Goal: Task Accomplishment & Management: Use online tool/utility

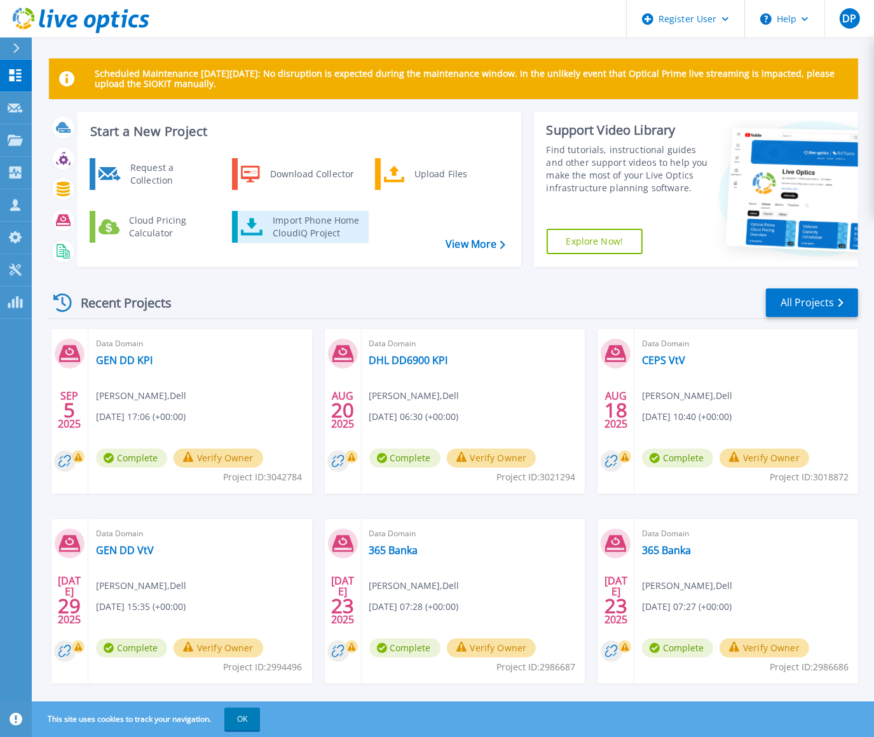
click at [302, 223] on div "Import Phone Home CloudIQ Project" at bounding box center [315, 226] width 99 height 25
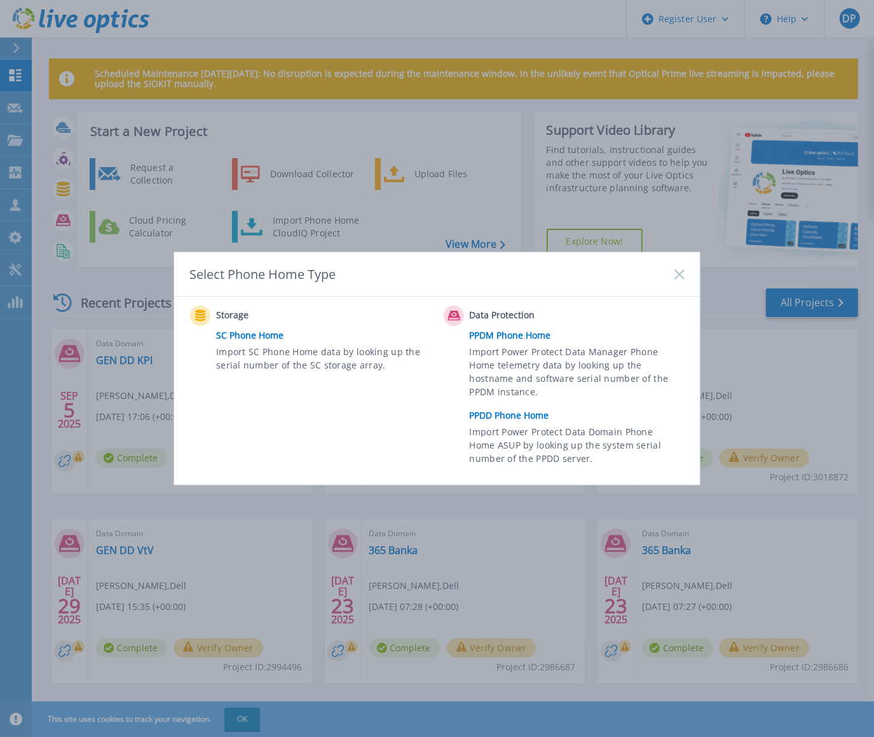
click at [504, 411] on link "PPDD Phone Home" at bounding box center [579, 415] width 221 height 19
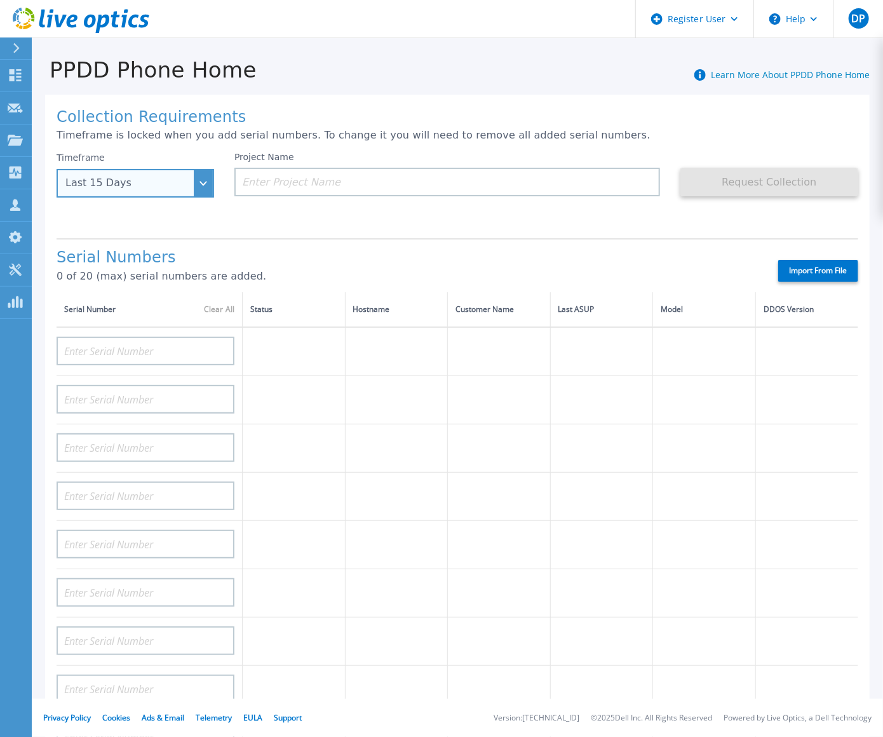
click at [186, 189] on div "Last 15 Days" at bounding box center [128, 182] width 126 height 11
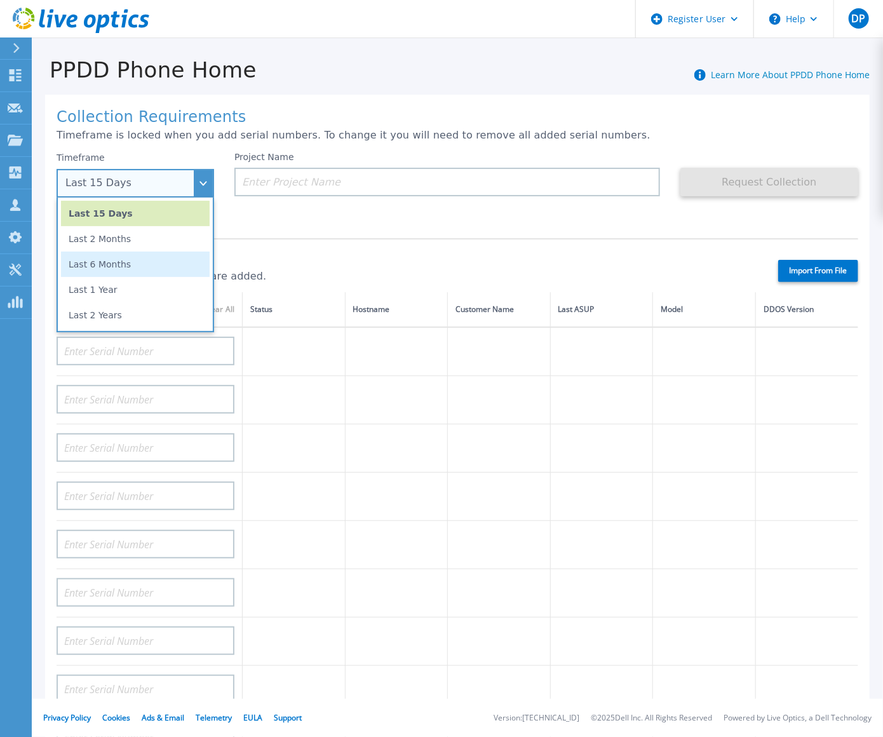
click at [114, 271] on li "Last 6 Months" at bounding box center [135, 264] width 149 height 25
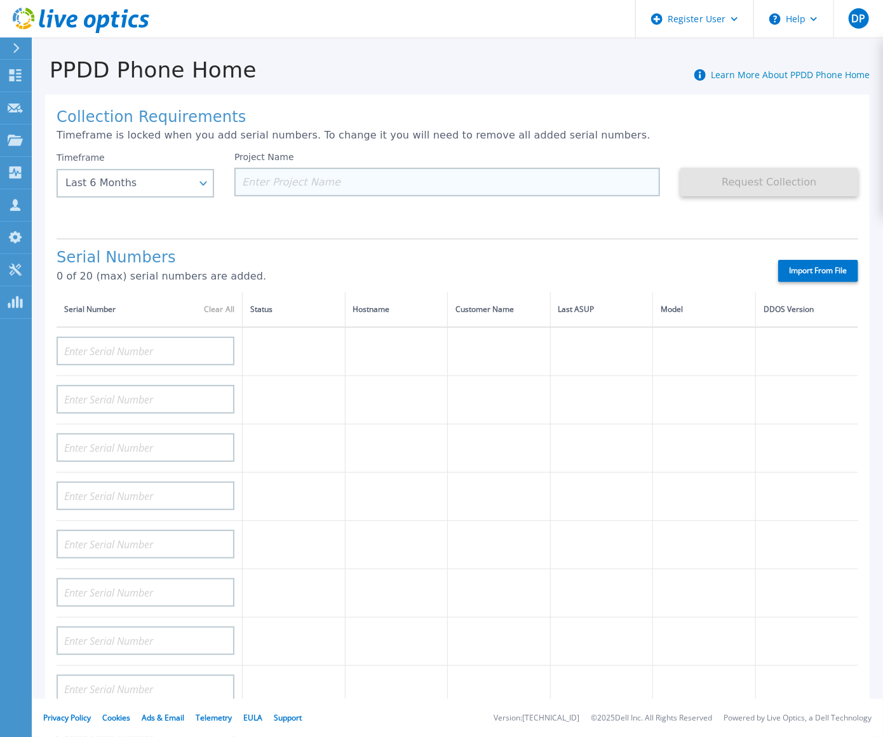
click at [282, 187] on input at bounding box center [447, 182] width 426 height 29
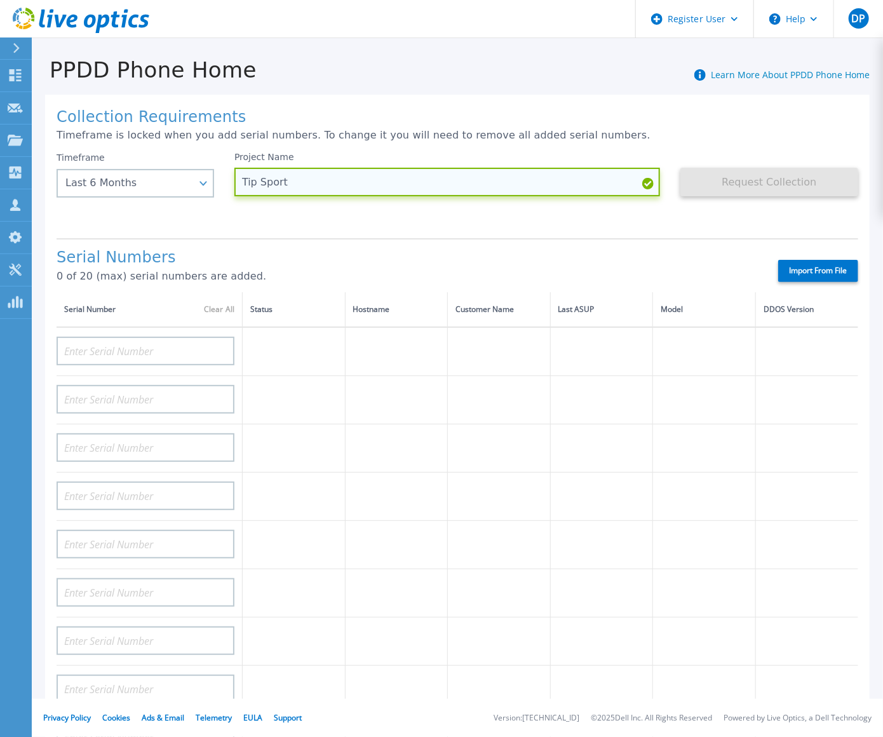
click at [257, 180] on input "Tip Sport" at bounding box center [447, 182] width 426 height 29
type input "Tipsport DD KPI"
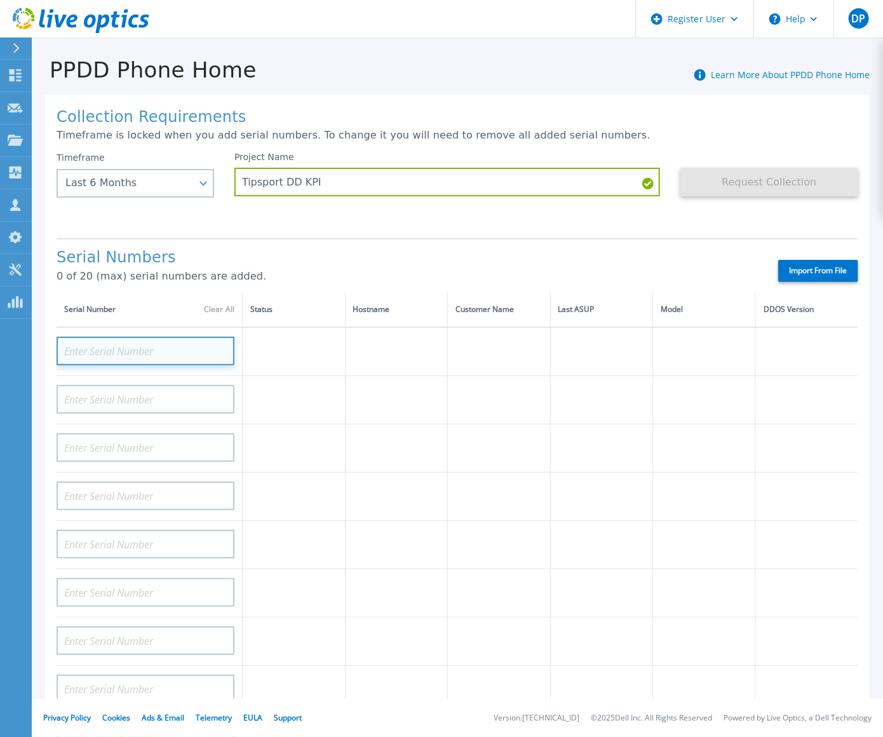
click at [123, 358] on input at bounding box center [146, 351] width 178 height 29
paste input "CKM00200802805"
type input "CKM00200802805"
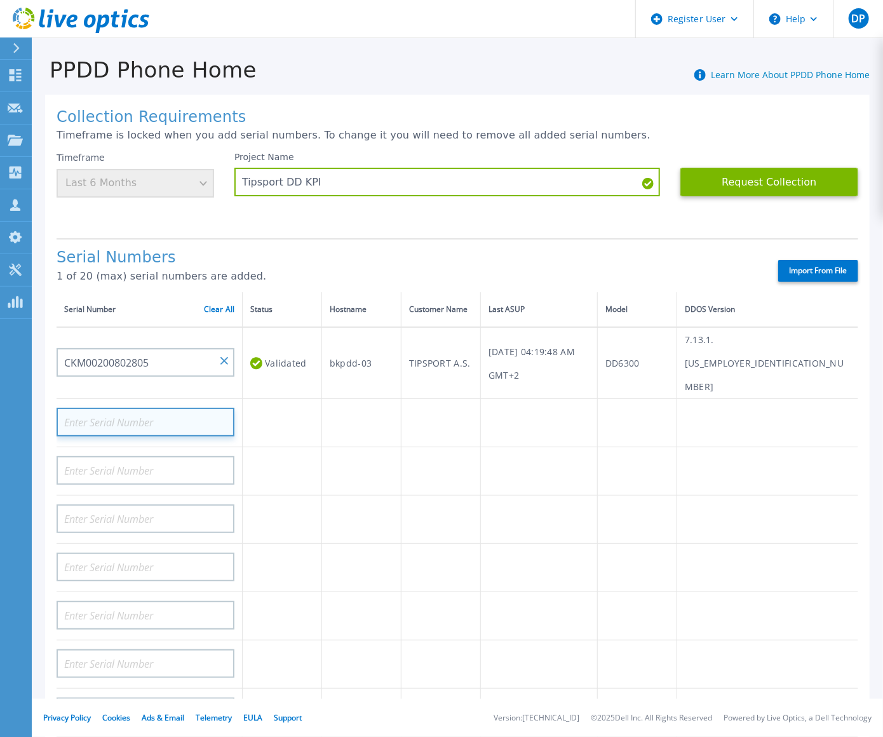
click at [186, 408] on input at bounding box center [146, 422] width 178 height 29
paste input "CKM00175002354"
type input "CKM00175002354"
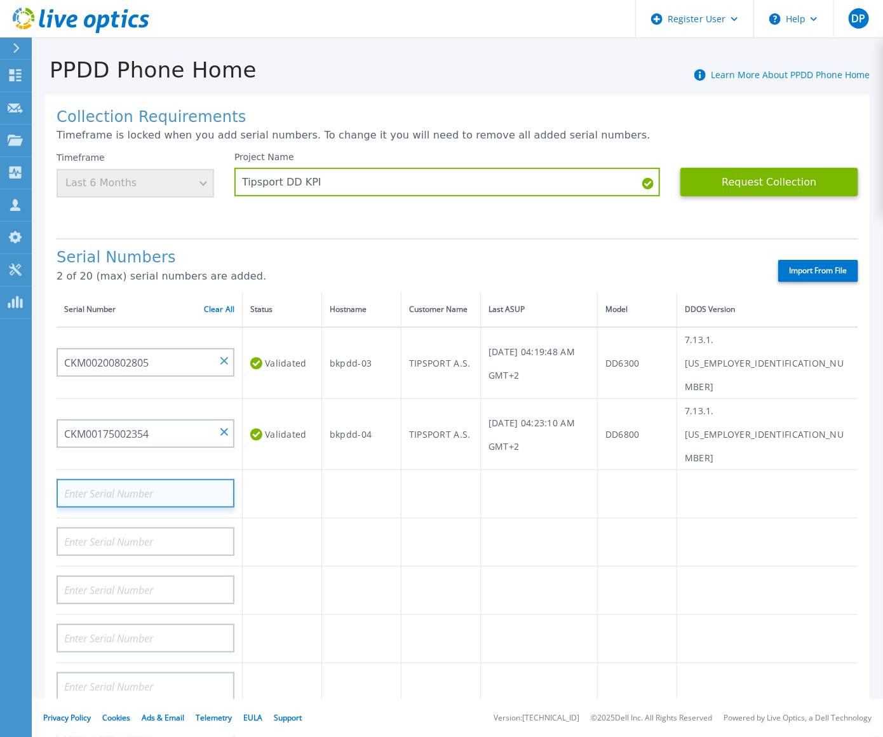
click at [205, 479] on input at bounding box center [146, 493] width 178 height 29
paste input "CRK00240314552"
type input "CRK00240314552"
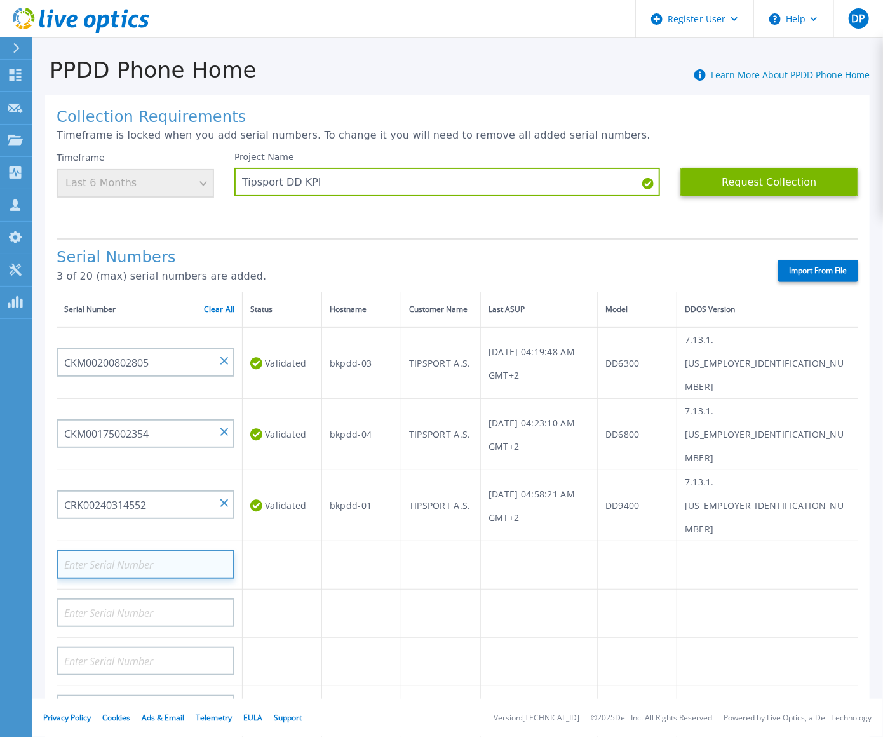
click at [182, 550] on input at bounding box center [146, 564] width 178 height 29
paste input "CRK00231604260"
type input "CRK00231604260"
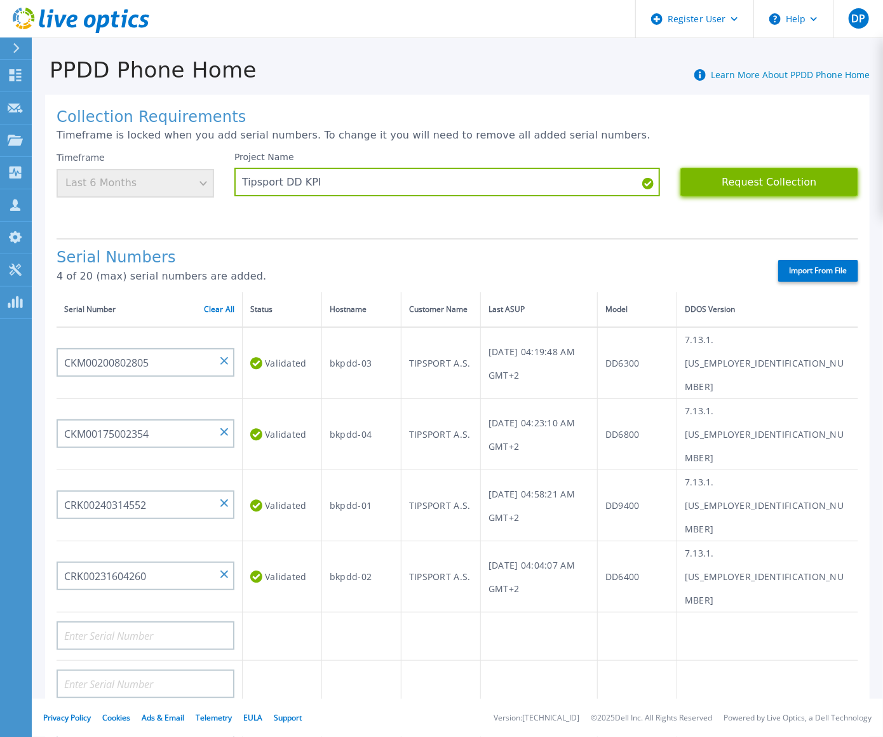
click at [760, 180] on button "Request Collection" at bounding box center [769, 182] width 178 height 29
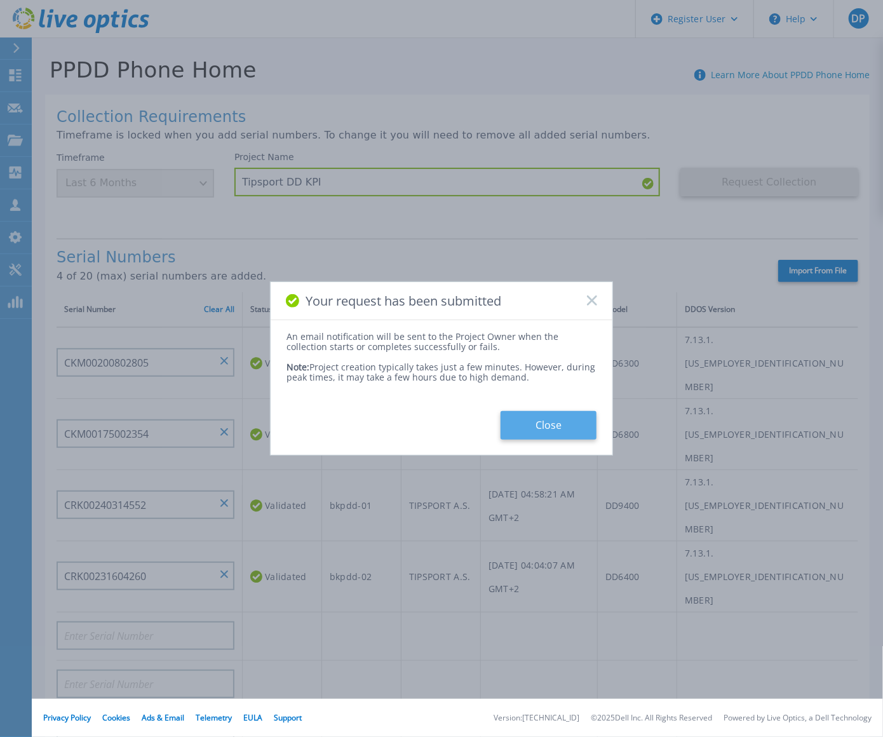
click at [557, 428] on button "Close" at bounding box center [549, 425] width 96 height 29
